Goal: Navigation & Orientation: Find specific page/section

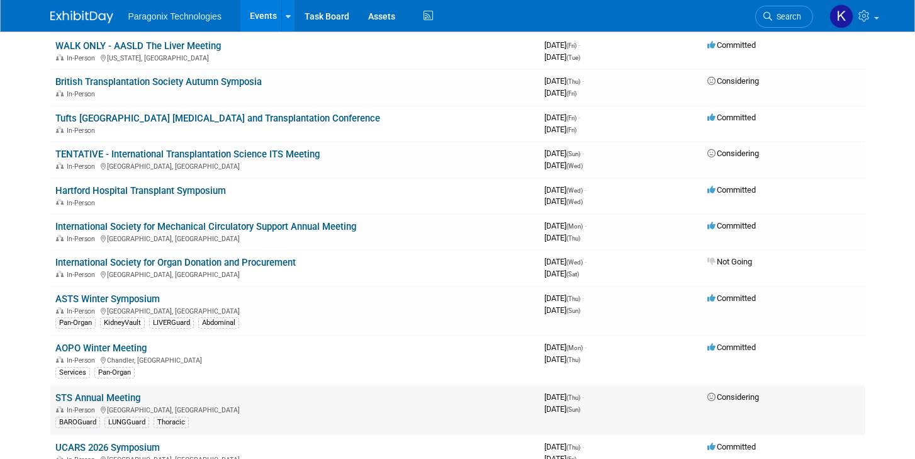
scroll to position [570, 0]
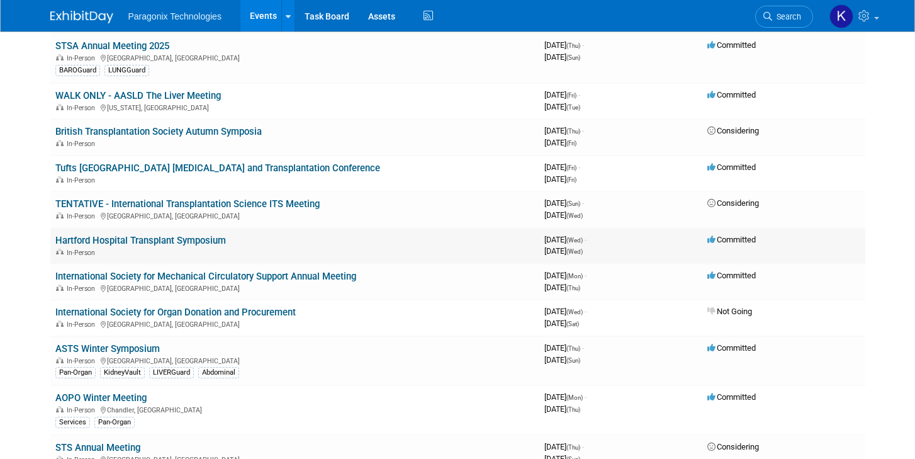
click at [108, 244] on link "Hartford Hospital Transplant Symposium" at bounding box center [140, 240] width 171 height 11
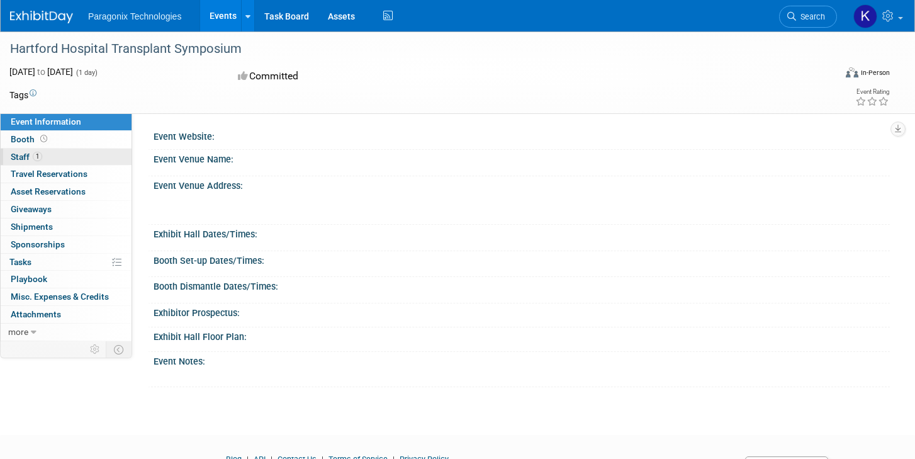
click at [28, 155] on span "Staff 1" at bounding box center [26, 157] width 31 height 10
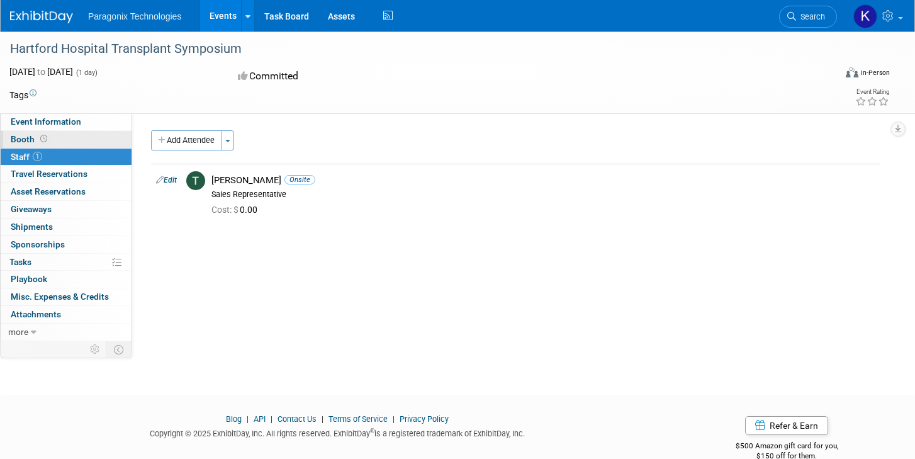
click at [25, 141] on span "Booth" at bounding box center [30, 139] width 39 height 10
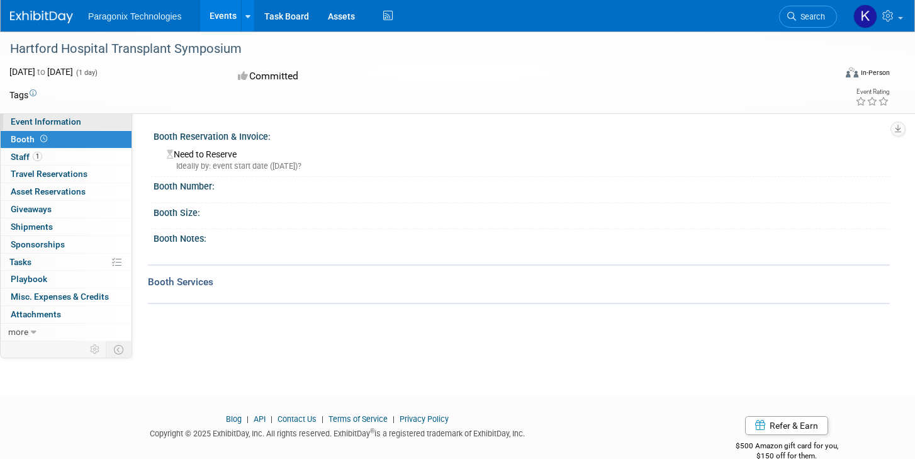
click at [43, 118] on span "Event Information" at bounding box center [46, 121] width 71 height 10
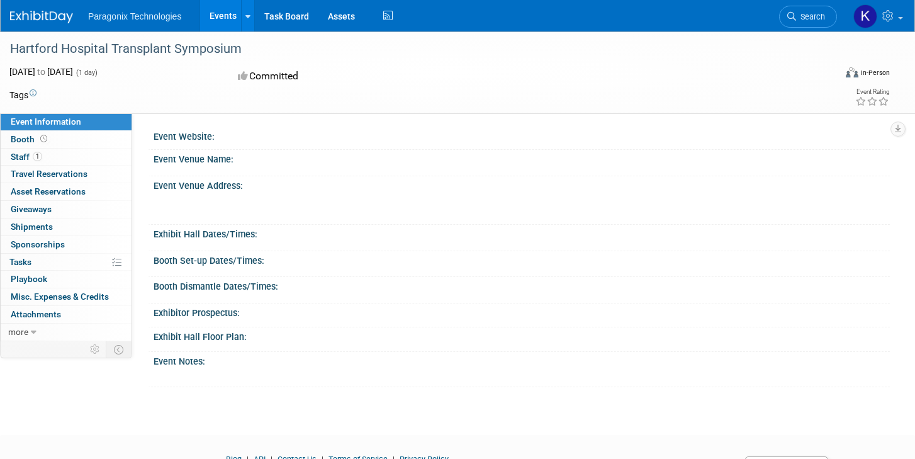
drag, startPoint x: 243, startPoint y: 48, endPoint x: 12, endPoint y: 52, distance: 231.0
click at [12, 52] on div "Hartford Hospital Transplant Symposium" at bounding box center [411, 49] width 810 height 23
copy div "Hartford Hospital Transplant Symposium"
